Goal: Find specific page/section: Find specific page/section

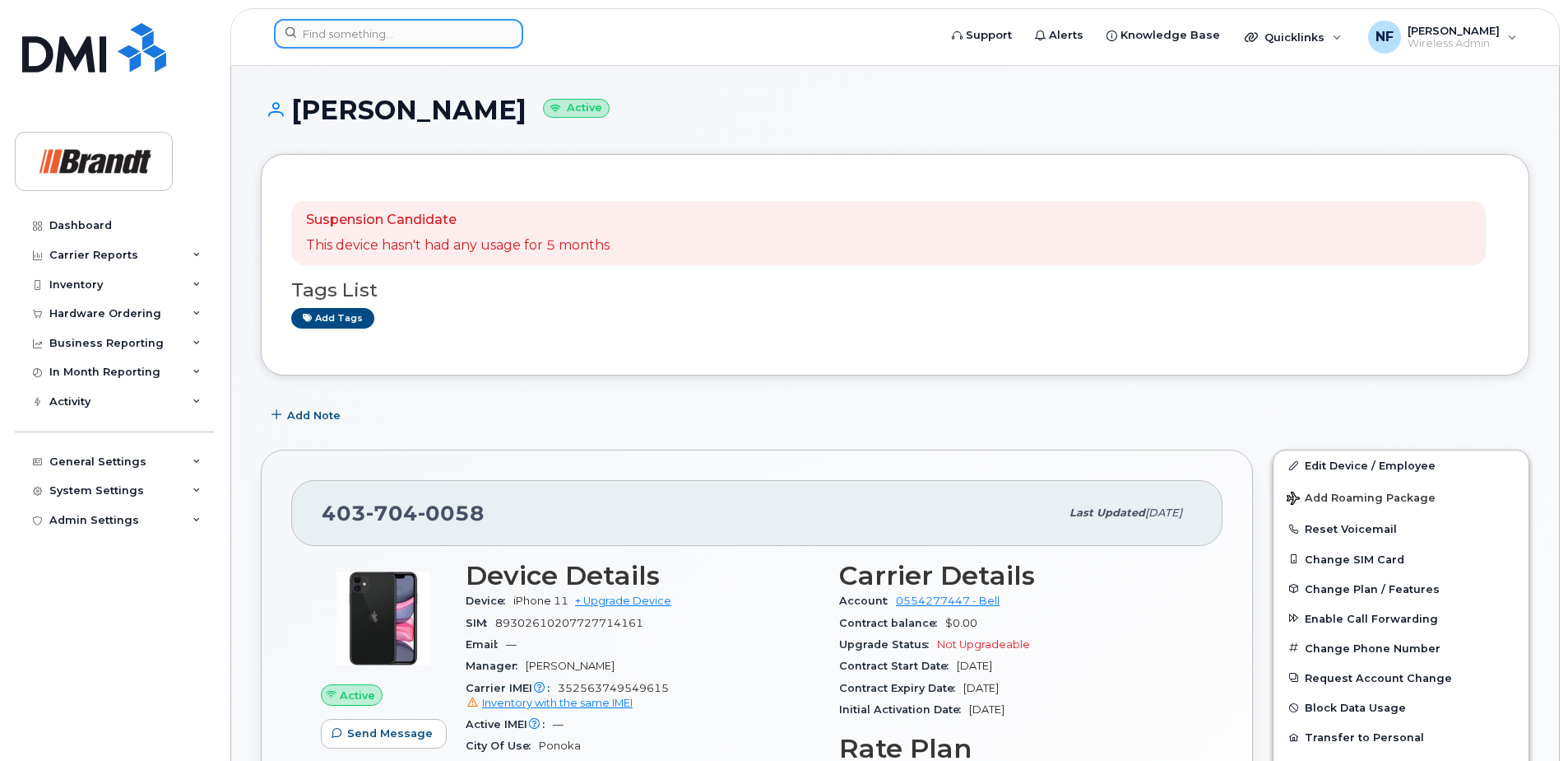
click at [429, 34] on input at bounding box center [398, 34] width 250 height 29
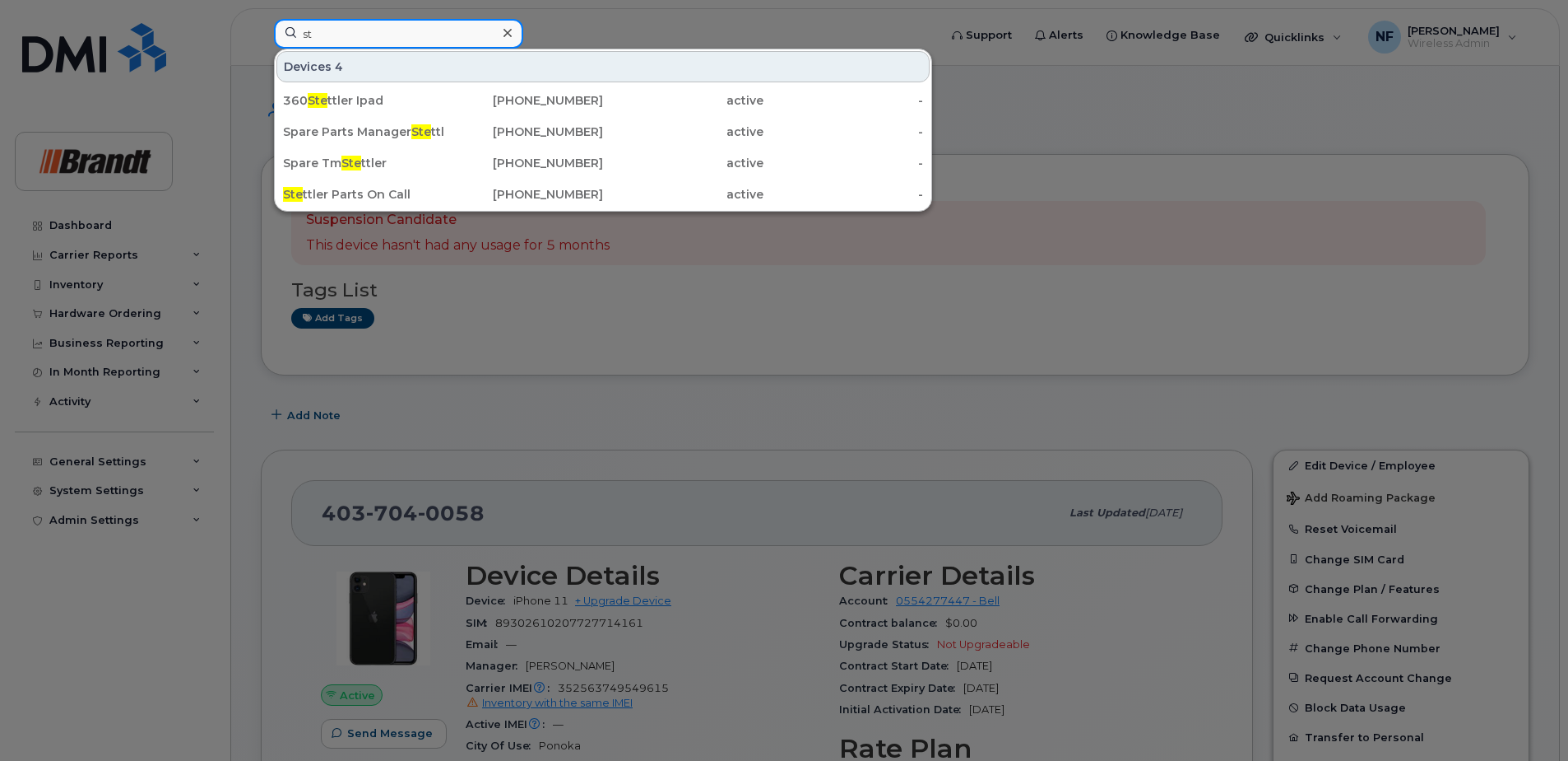
type input "s"
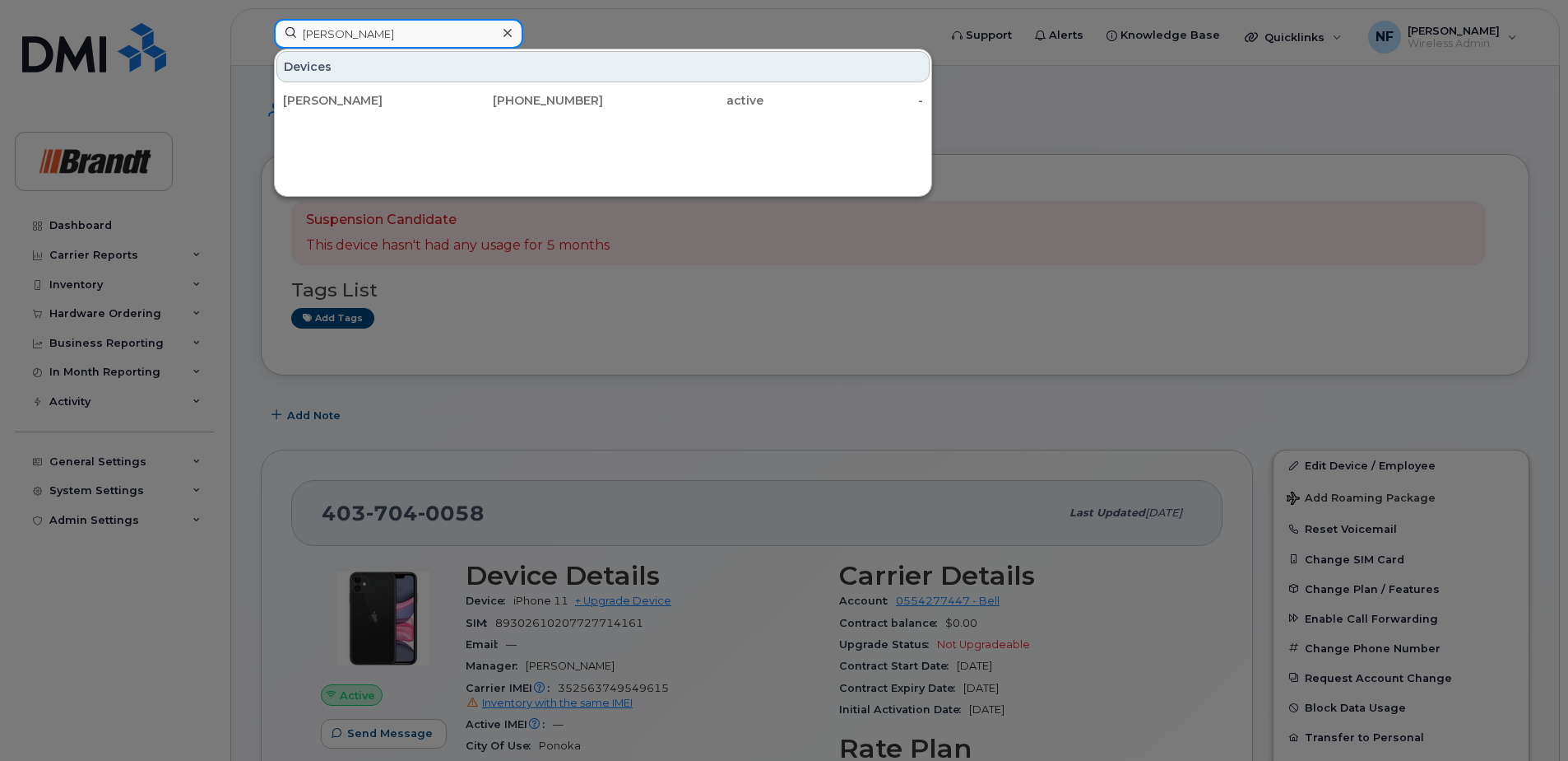
type input "[PERSON_NAME]"
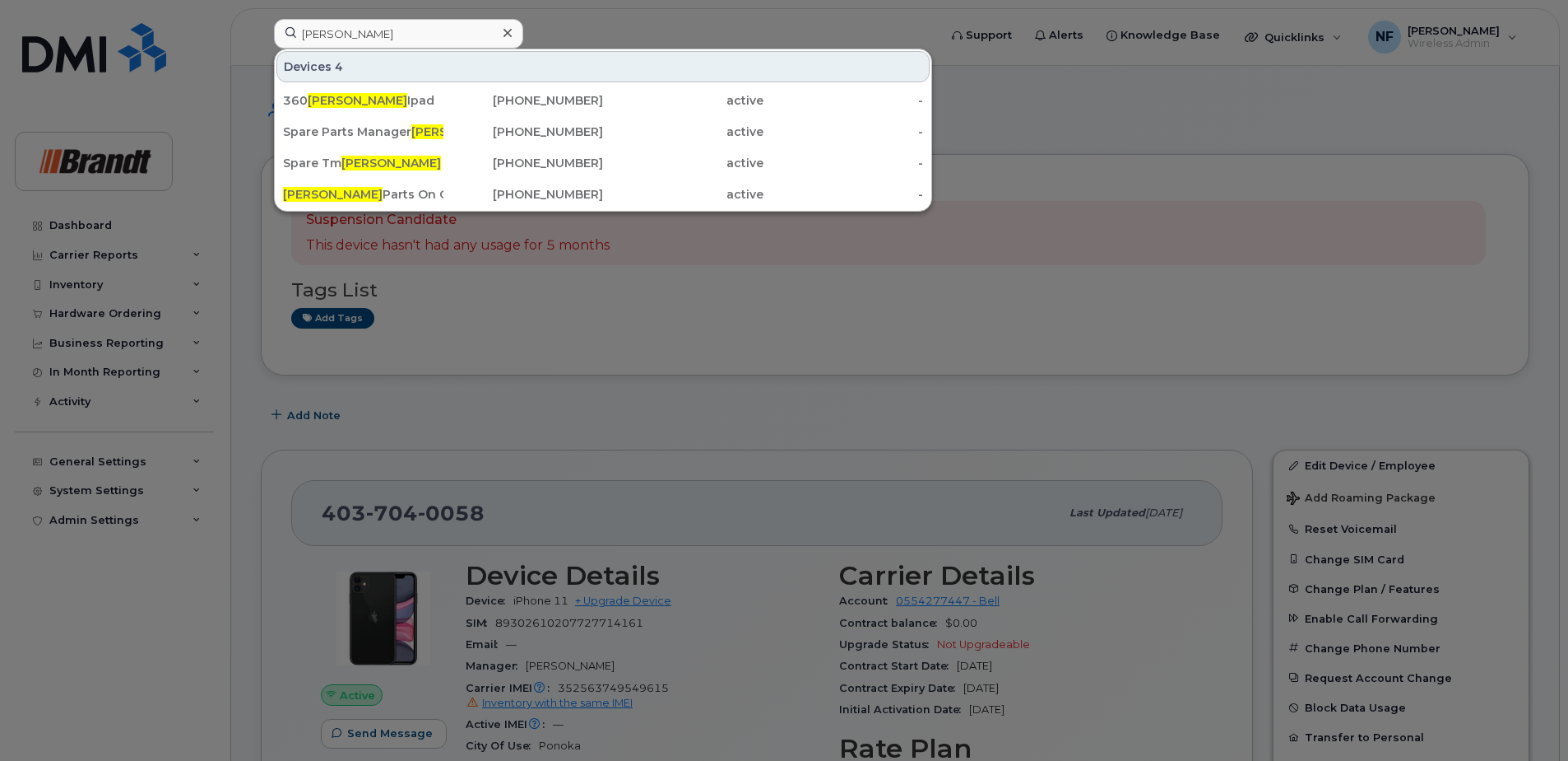
click at [503, 34] on icon at bounding box center [508, 32] width 9 height 13
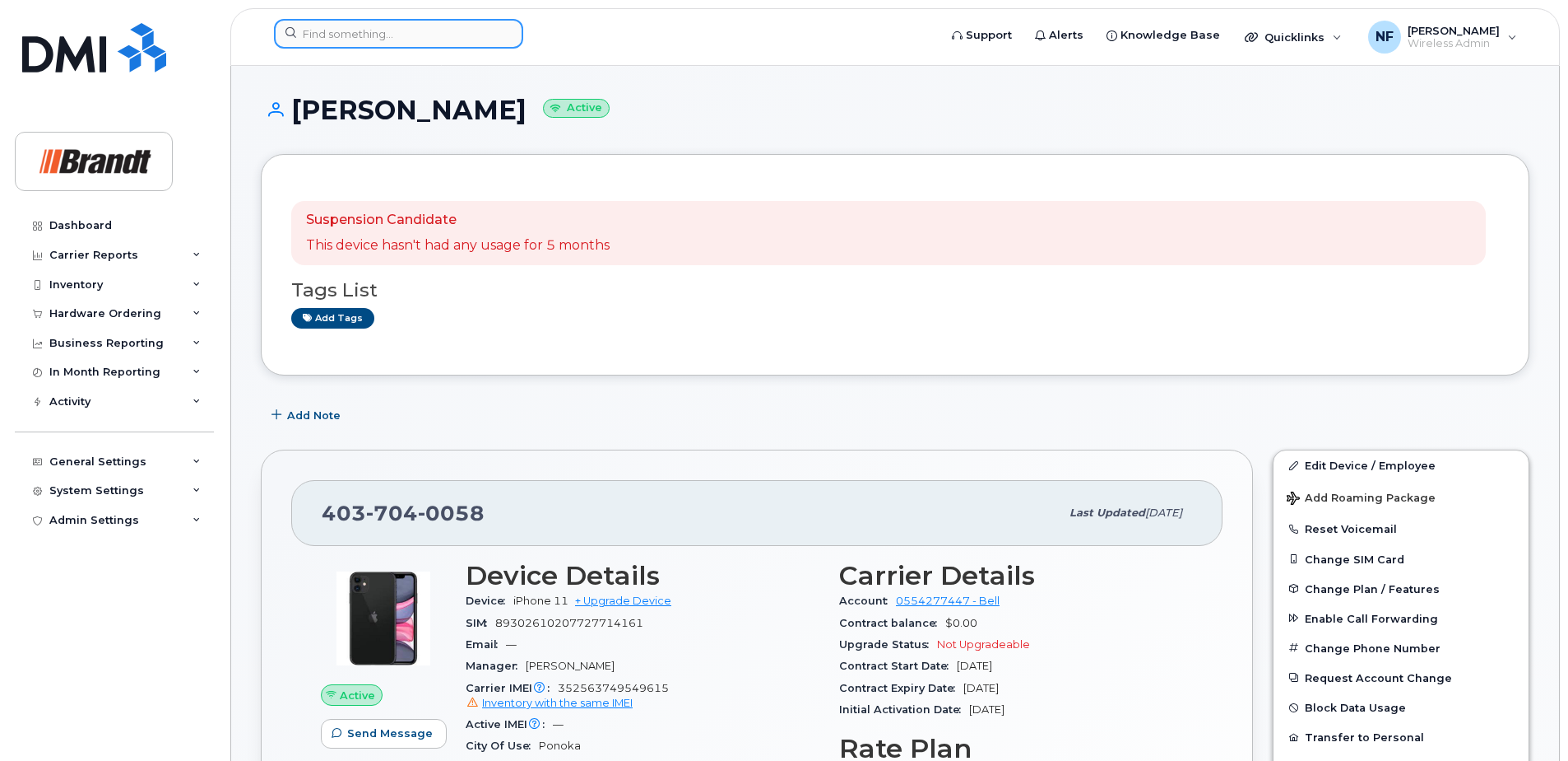
click at [407, 43] on input at bounding box center [398, 34] width 250 height 29
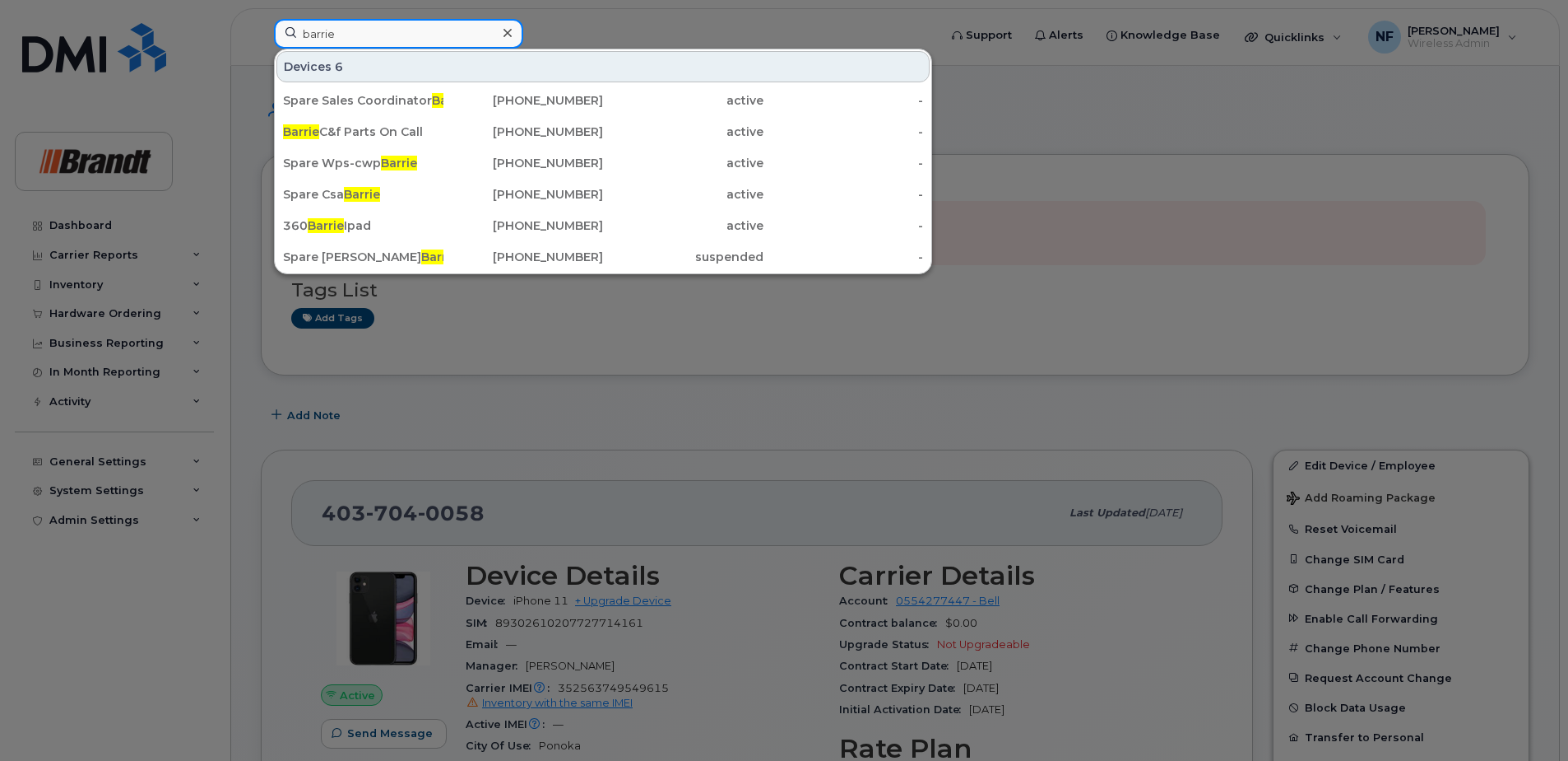
type input "barrie"
click at [408, 130] on div "Barrie C&f Parts On Call" at bounding box center [364, 131] width 161 height 16
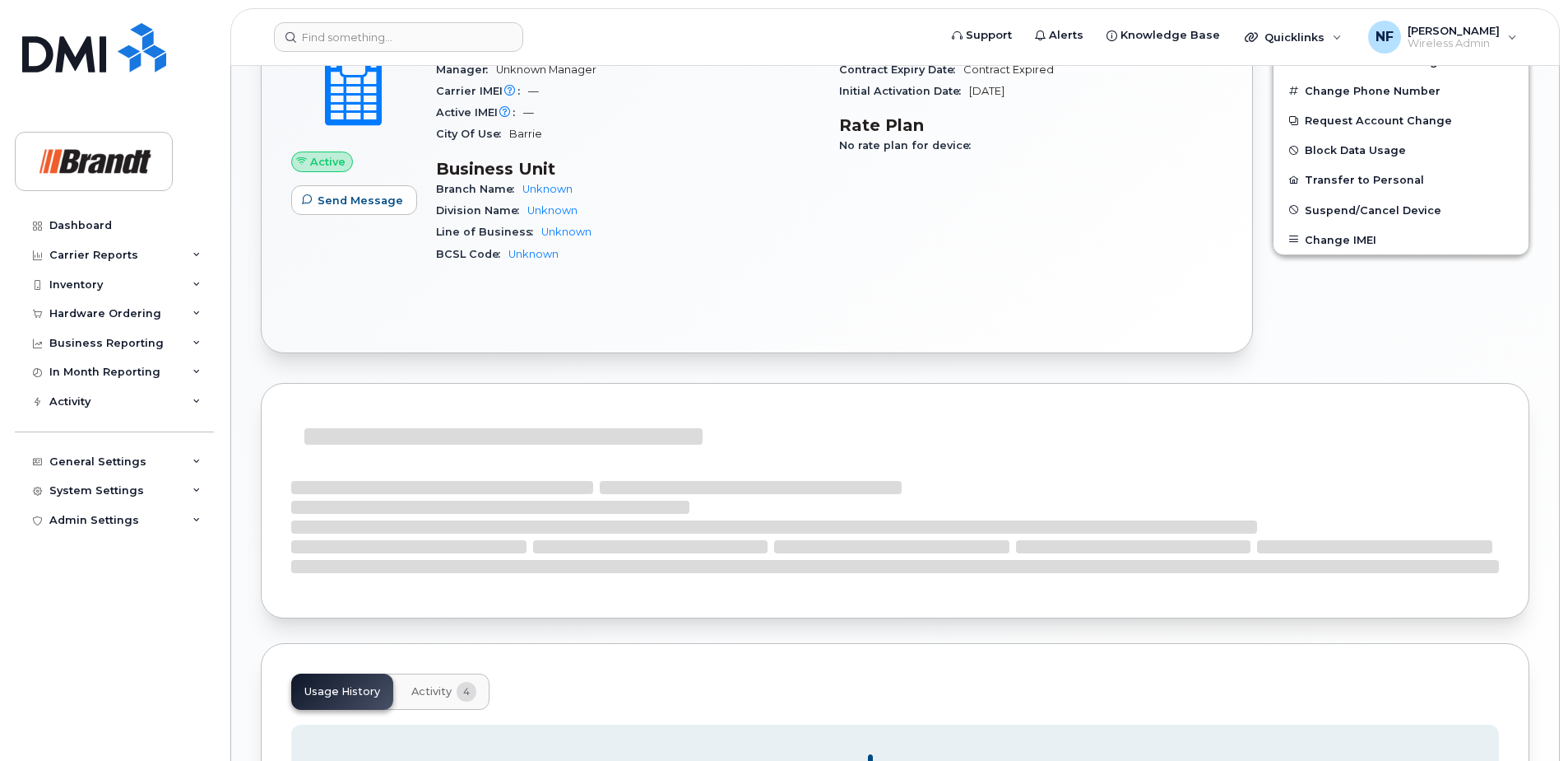
scroll to position [765, 0]
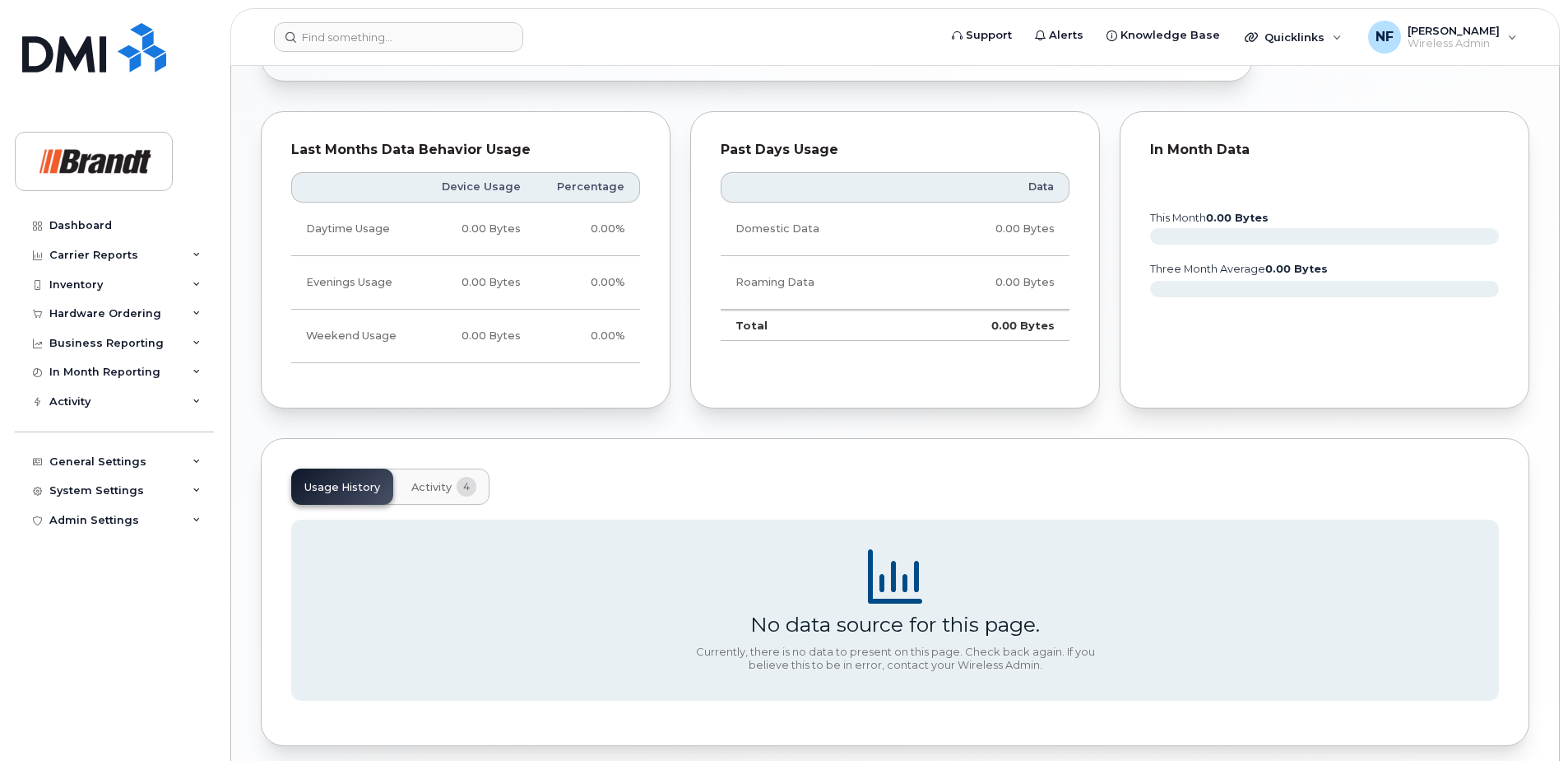
click at [439, 419] on div "Tags List Add tags Add Note 705 627 7192 Last updated Sep 22, 2025 Active Send …" at bounding box center [895, 67] width 1269 height 1358
click at [451, 481] on button "Activity 4" at bounding box center [444, 486] width 92 height 36
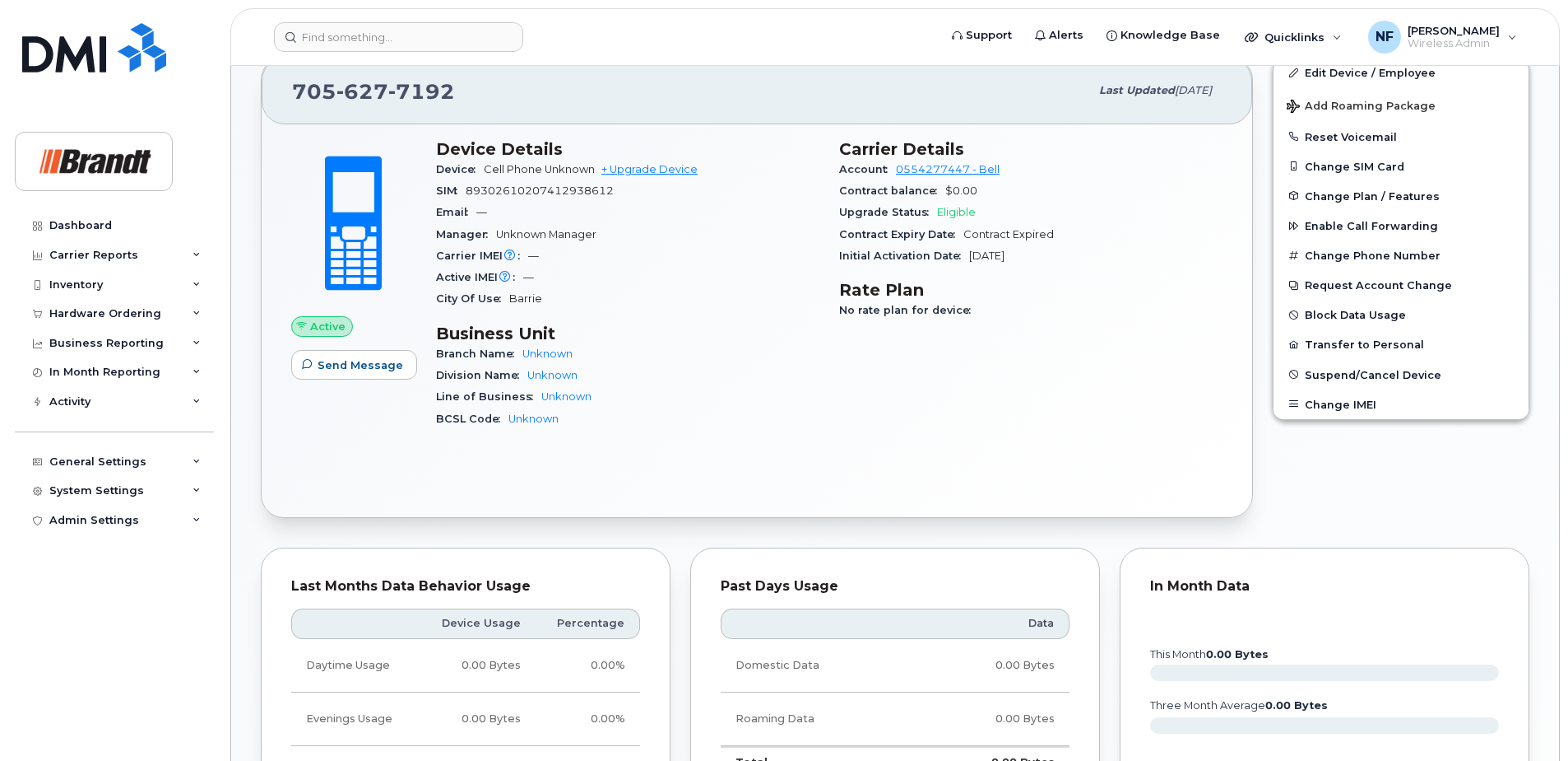
scroll to position [0, 0]
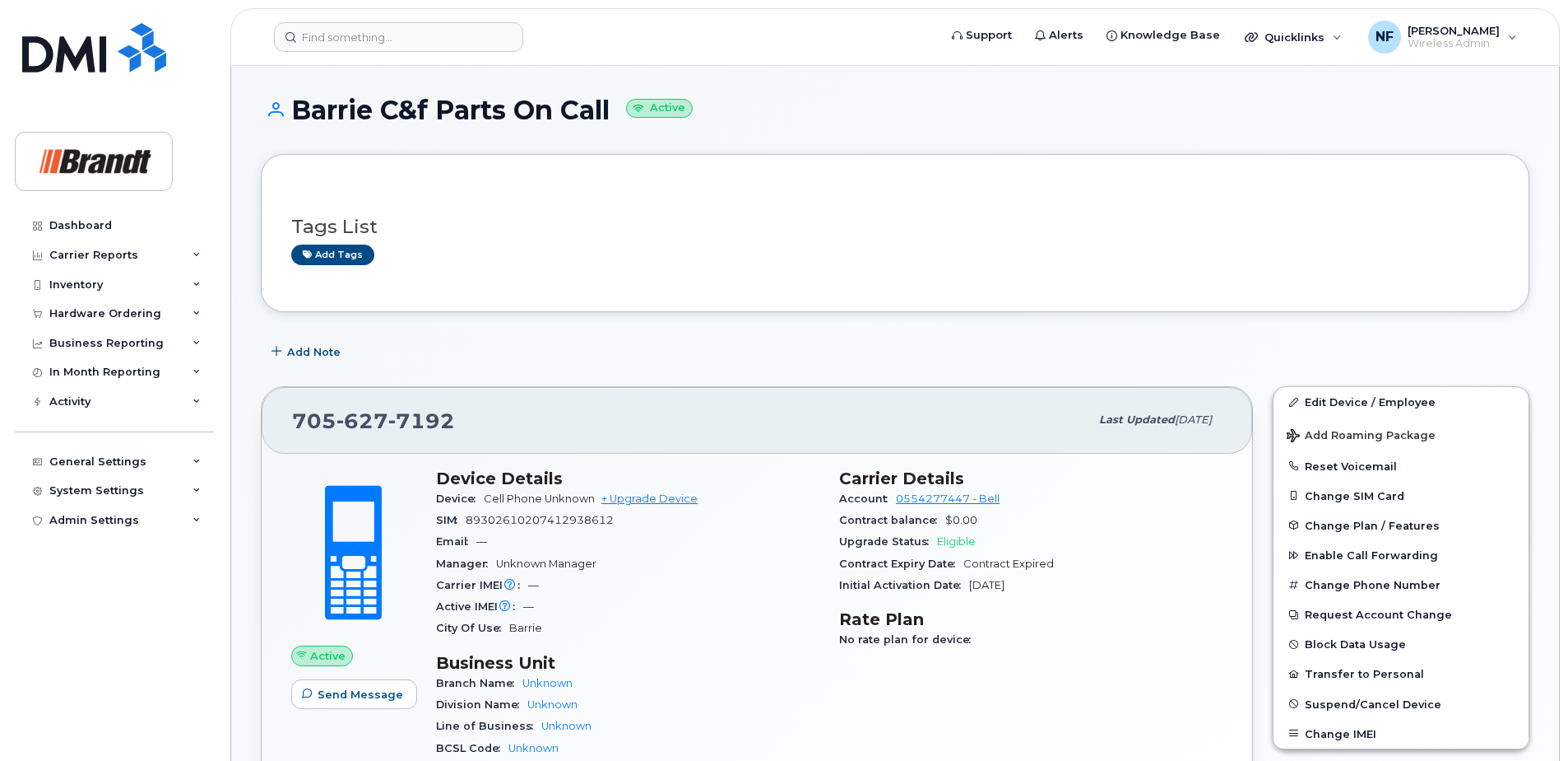
drag, startPoint x: 604, startPoint y: 114, endPoint x: 297, endPoint y: 118, distance: 307.0
click at [297, 118] on h1 "Barrie C&f Parts On Call Active" at bounding box center [895, 110] width 1269 height 29
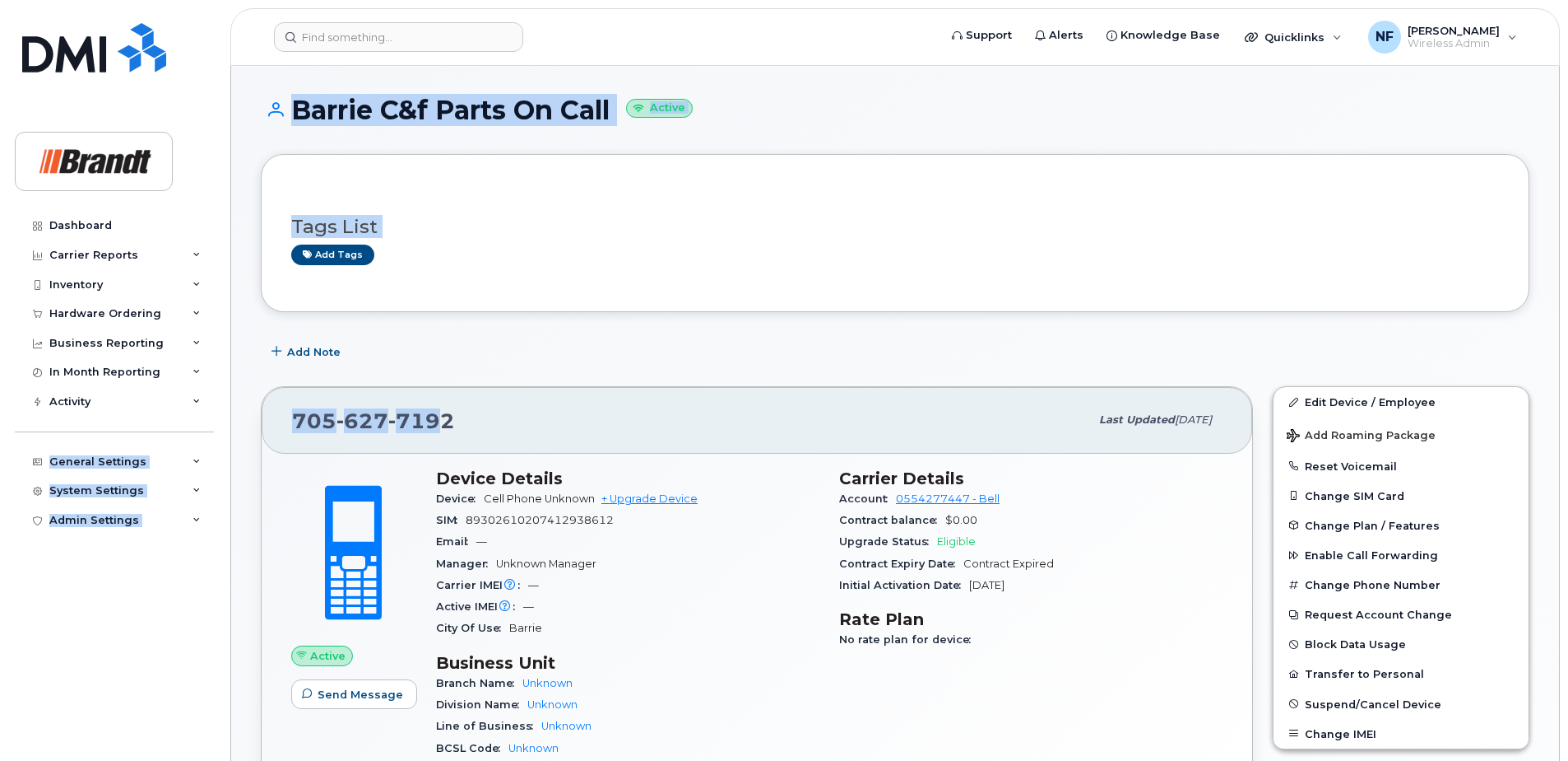
drag, startPoint x: 445, startPoint y: 424, endPoint x: 212, endPoint y: 423, distance: 233.0
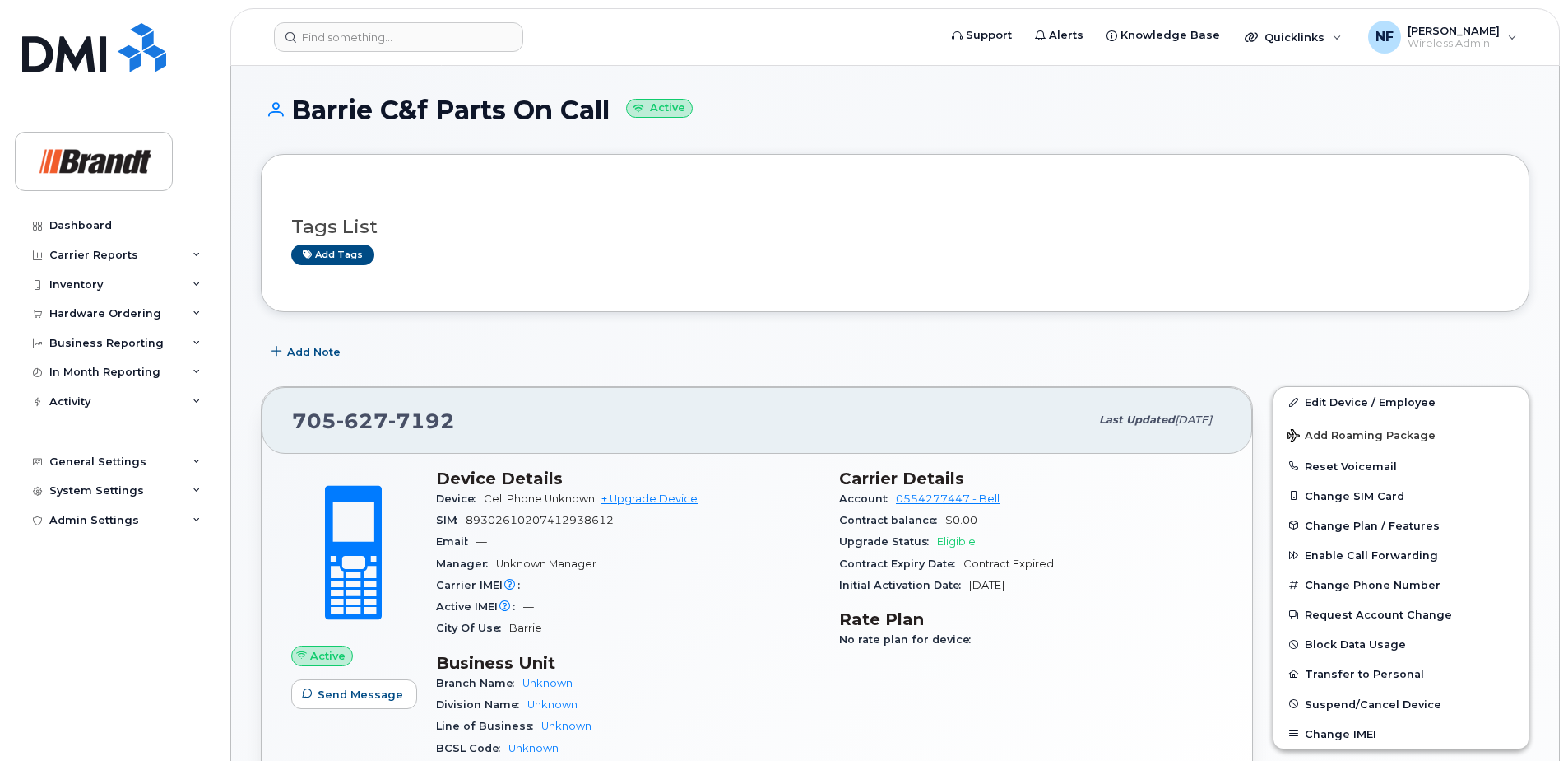
drag, startPoint x: 212, startPoint y: 423, endPoint x: 619, endPoint y: 373, distance: 410.1
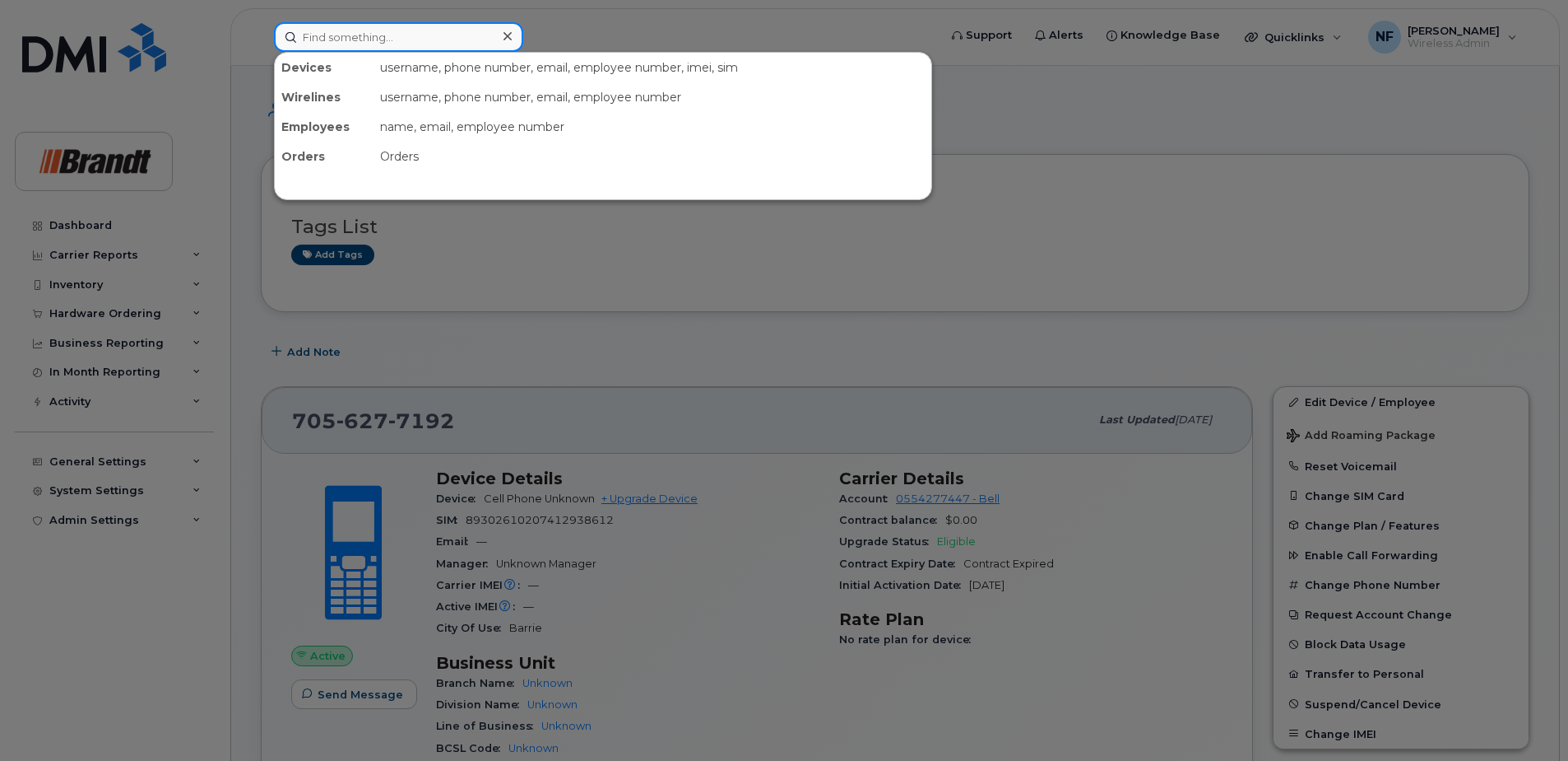
click at [414, 35] on input at bounding box center [398, 37] width 250 height 29
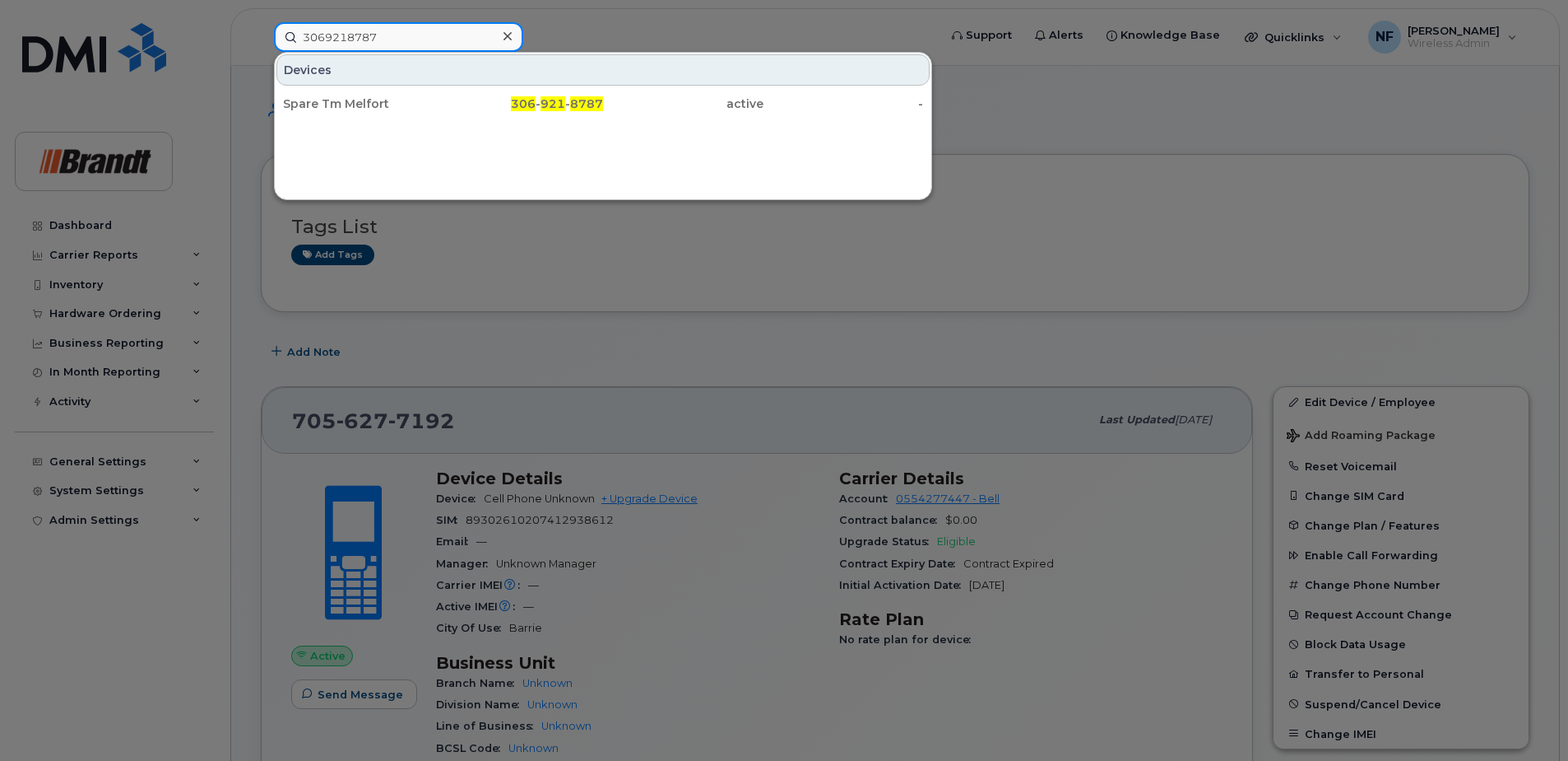
type input "3069218787"
click at [439, 108] on div "Spare Tm Melfort" at bounding box center [364, 104] width 161 height 16
